Goal: Task Accomplishment & Management: Use online tool/utility

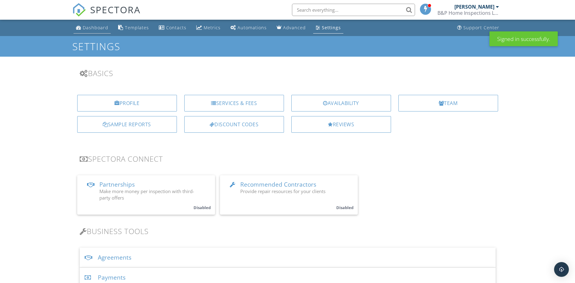
click at [96, 27] on div "Dashboard" at bounding box center [96, 28] width 26 height 6
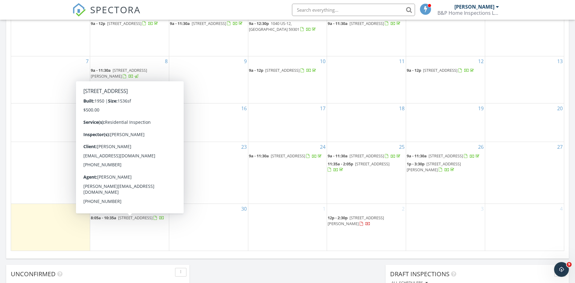
click at [133, 220] on span "242 N 11th Ave, Forsyth 59327" at bounding box center [135, 218] width 34 height 6
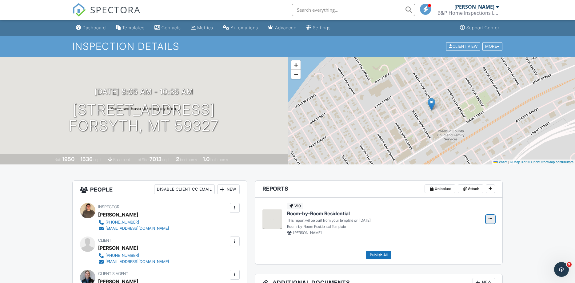
click at [492, 219] on icon at bounding box center [491, 218] width 4 height 4
click at [449, 235] on input "Build Now" at bounding box center [460, 236] width 63 height 14
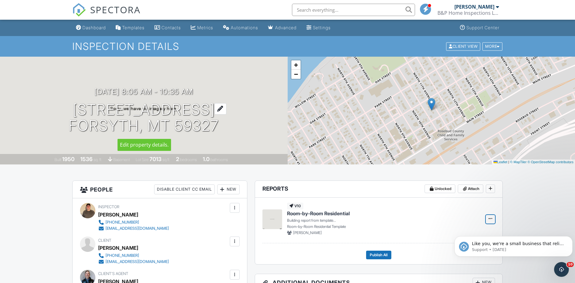
drag, startPoint x: 78, startPoint y: 106, endPoint x: 216, endPoint y: 127, distance: 139.5
click at [216, 127] on h1 "[STREET_ADDRESS] [GEOGRAPHIC_DATA], MT 59327" at bounding box center [144, 118] width 150 height 33
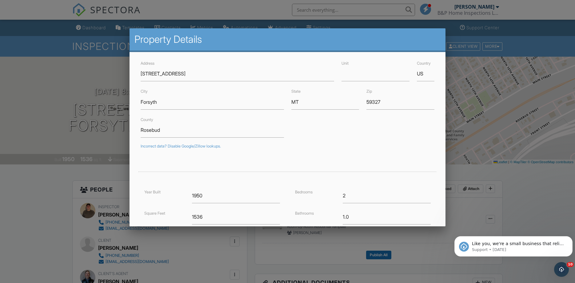
click at [464, 121] on div at bounding box center [287, 145] width 575 height 353
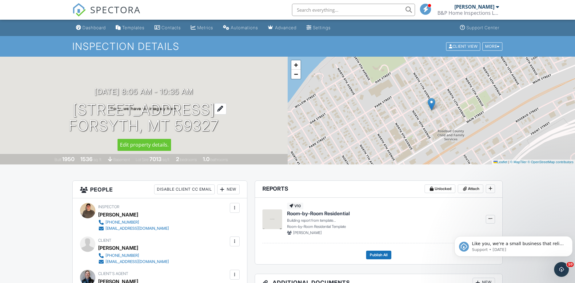
drag, startPoint x: 90, startPoint y: 107, endPoint x: 215, endPoint y: 121, distance: 125.4
click at [215, 121] on h1 "[STREET_ADDRESS] [GEOGRAPHIC_DATA], MT 59327" at bounding box center [144, 118] width 150 height 33
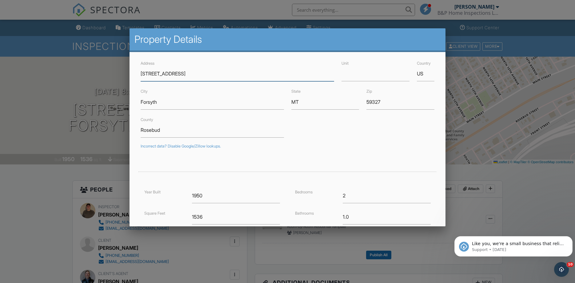
drag, startPoint x: 175, startPoint y: 74, endPoint x: 191, endPoint y: 87, distance: 21.2
click at [191, 81] on input "[STREET_ADDRESS]" at bounding box center [238, 73] width 194 height 15
drag, startPoint x: 140, startPoint y: 73, endPoint x: 159, endPoint y: 74, distance: 18.8
click at [159, 74] on div "Address [STREET_ADDRESS]" at bounding box center [237, 70] width 201 height 22
drag, startPoint x: 175, startPoint y: 75, endPoint x: 133, endPoint y: 74, distance: 41.8
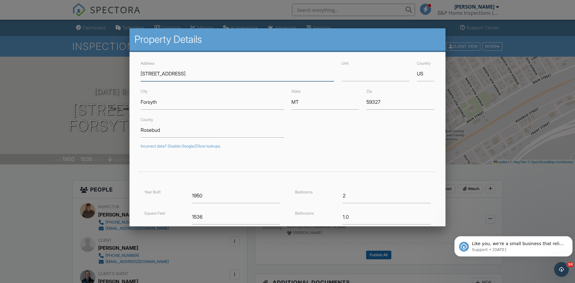
click at [141, 74] on input "[STREET_ADDRESS]" at bounding box center [238, 73] width 194 height 15
click at [105, 69] on div at bounding box center [287, 145] width 575 height 353
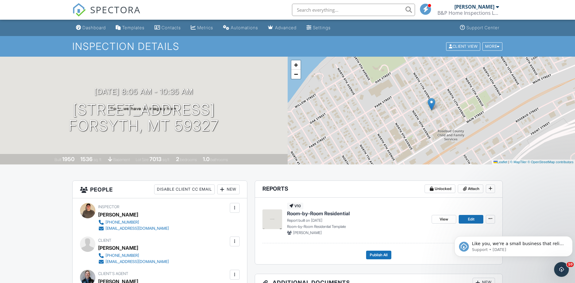
scroll to position [63, 0]
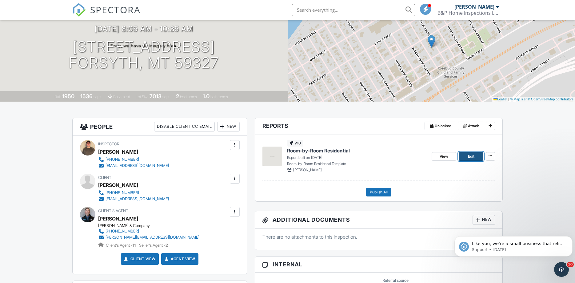
click at [471, 156] on span "Edit" at bounding box center [471, 156] width 6 height 6
